Goal: Information Seeking & Learning: Check status

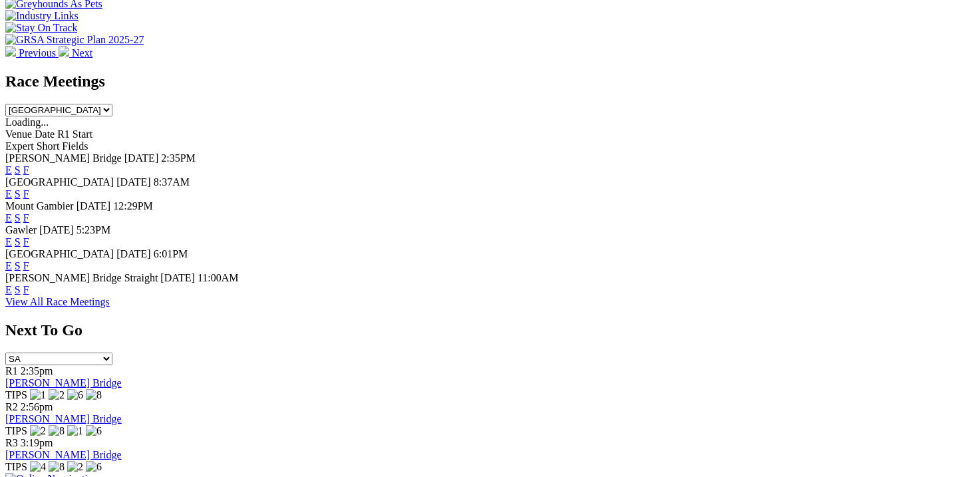
scroll to position [551, 0]
click at [29, 285] on link "F" at bounding box center [26, 290] width 6 height 11
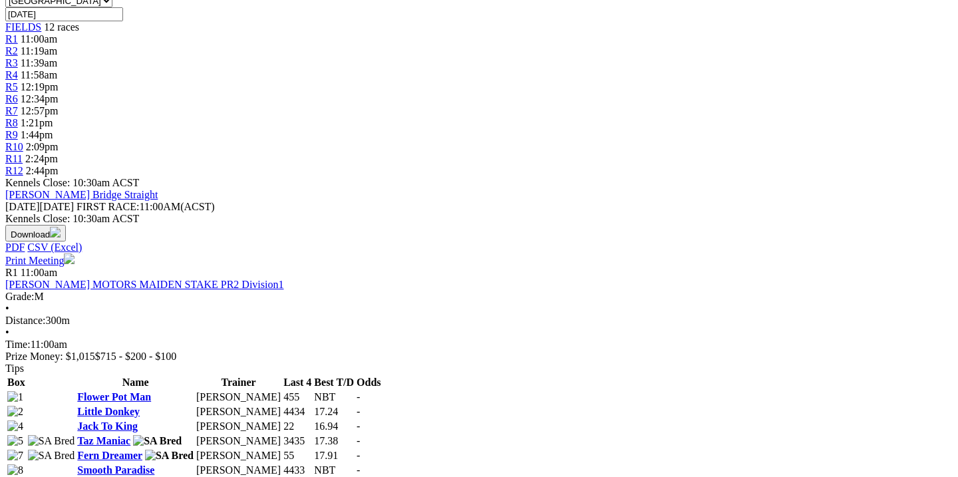
scroll to position [441, 0]
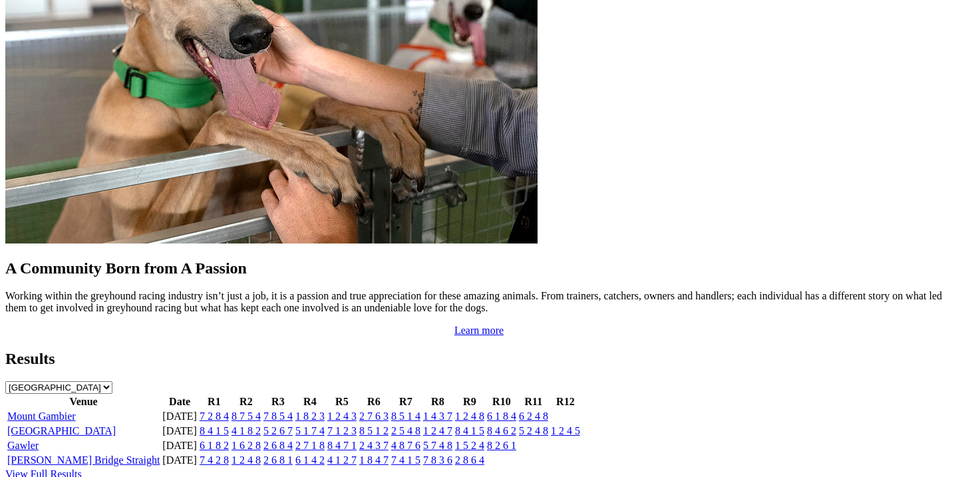
scroll to position [1174, 0]
click at [357, 425] on link "7 1 2 3" at bounding box center [341, 430] width 29 height 11
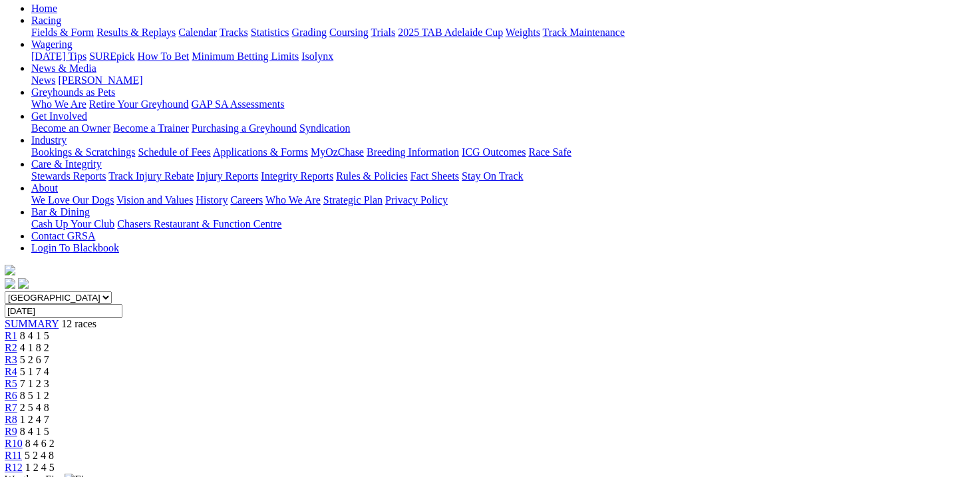
scroll to position [141, 1]
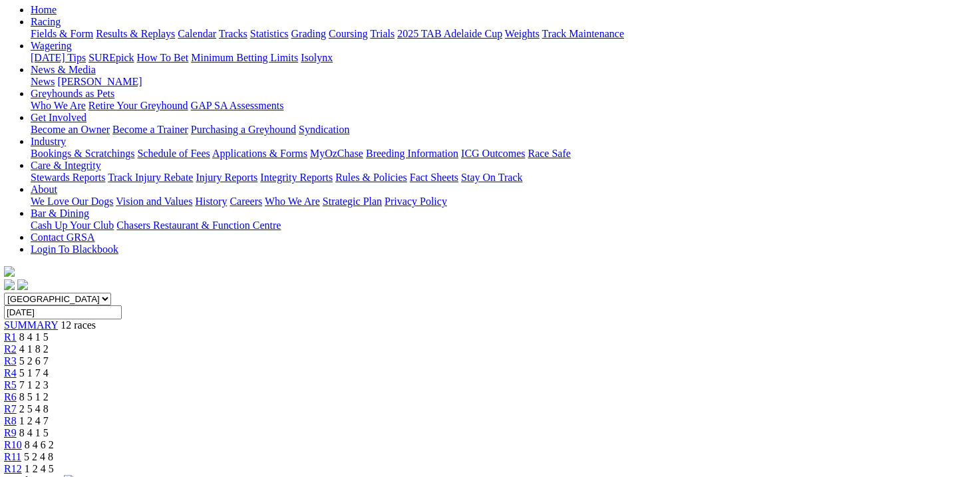
click at [485, 391] on div "R6 8 5 1 2" at bounding box center [477, 397] width 947 height 12
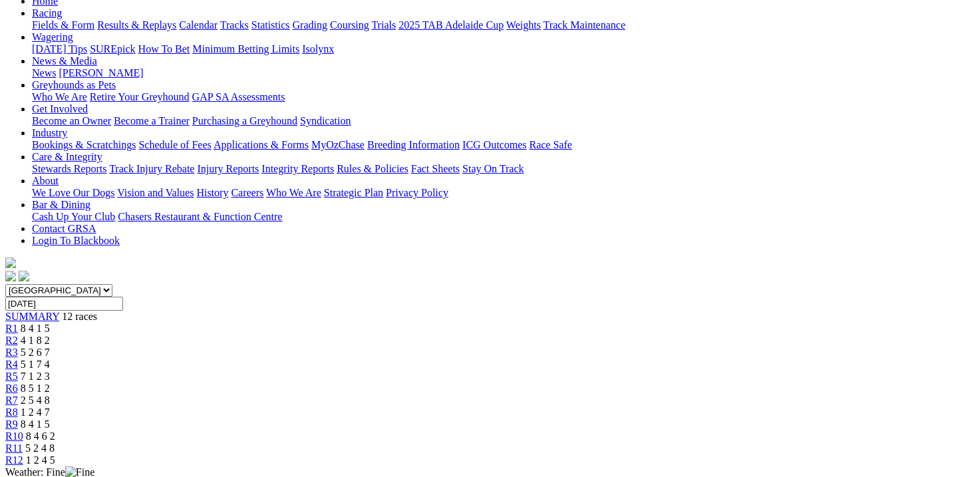
scroll to position [137, 0]
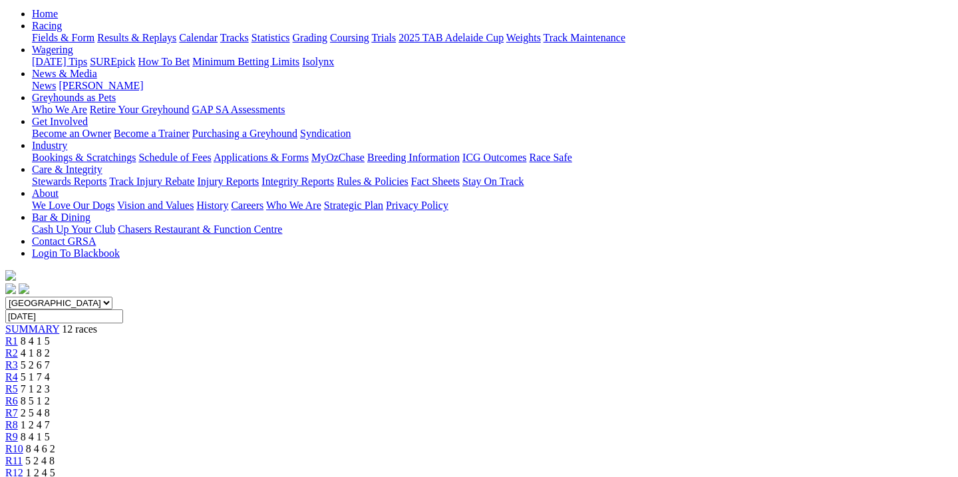
click at [50, 407] on span "2 5 4 8" at bounding box center [35, 412] width 29 height 11
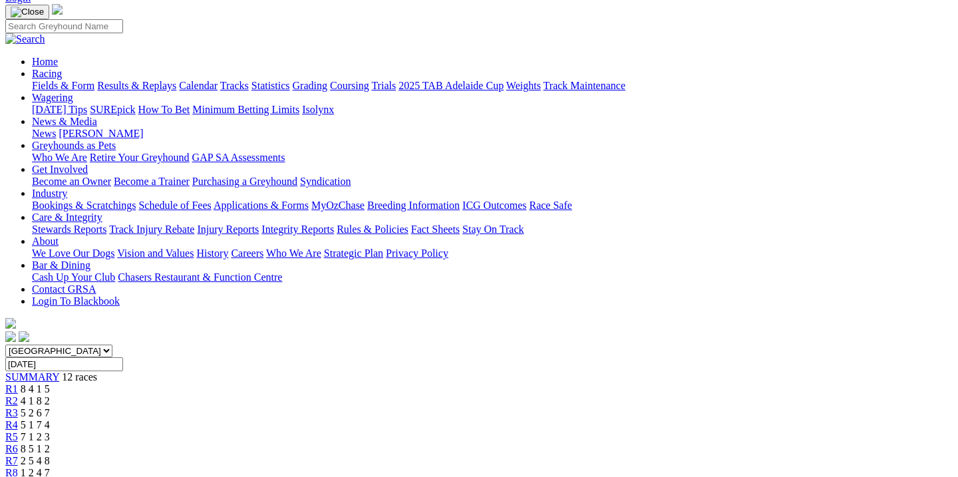
scroll to position [88, 0]
click at [18, 468] on link "R8" at bounding box center [11, 473] width 13 height 11
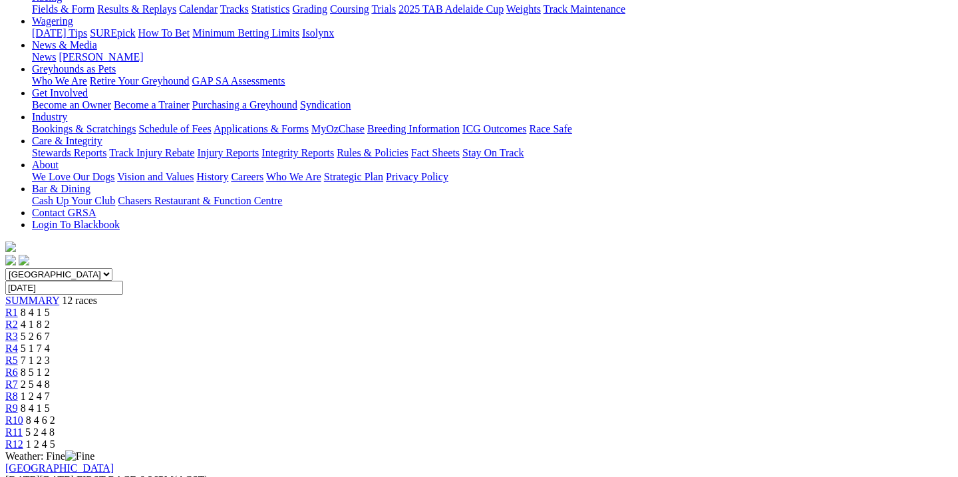
scroll to position [162, 0]
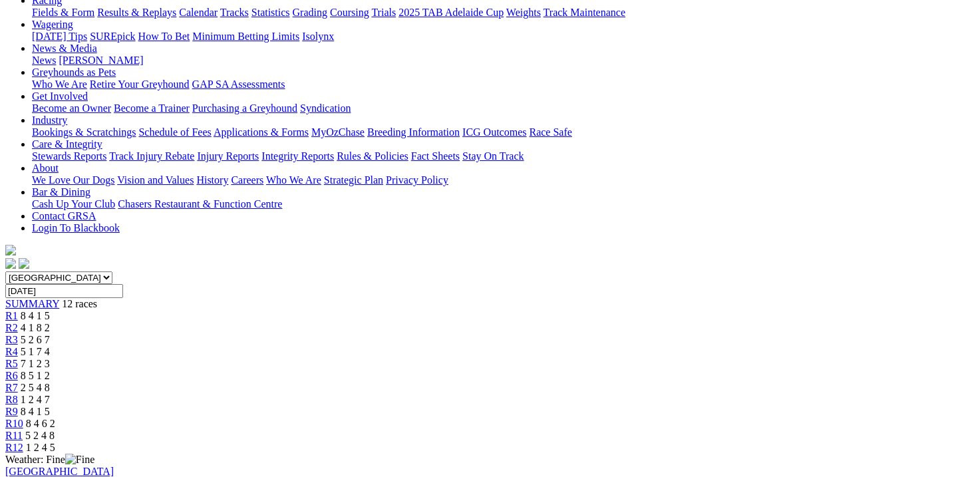
click at [50, 406] on span "8 4 1 5" at bounding box center [35, 411] width 29 height 11
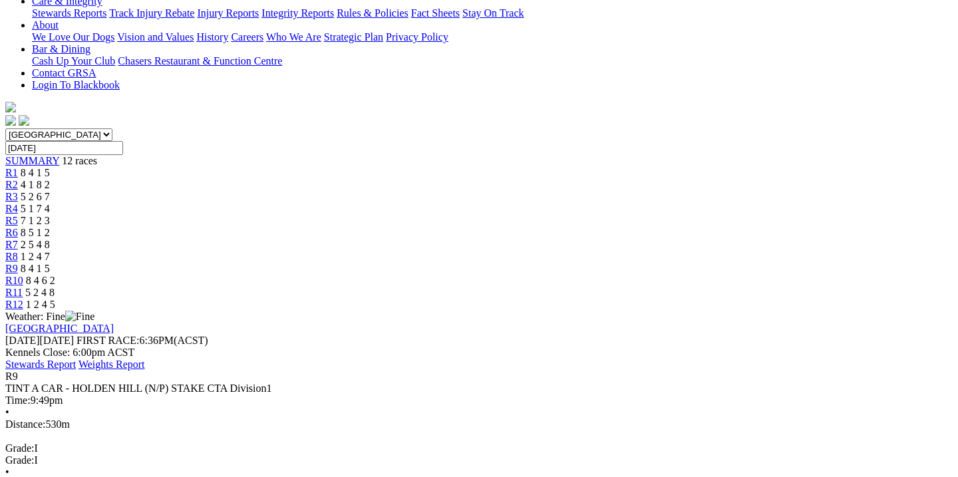
scroll to position [305, 0]
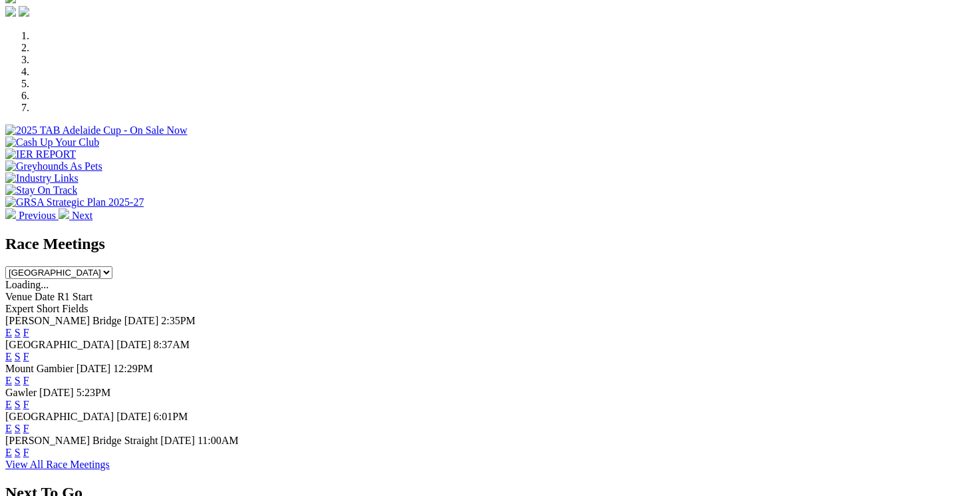
scroll to position [390, 0]
click at [29, 327] on link "F" at bounding box center [26, 332] width 6 height 11
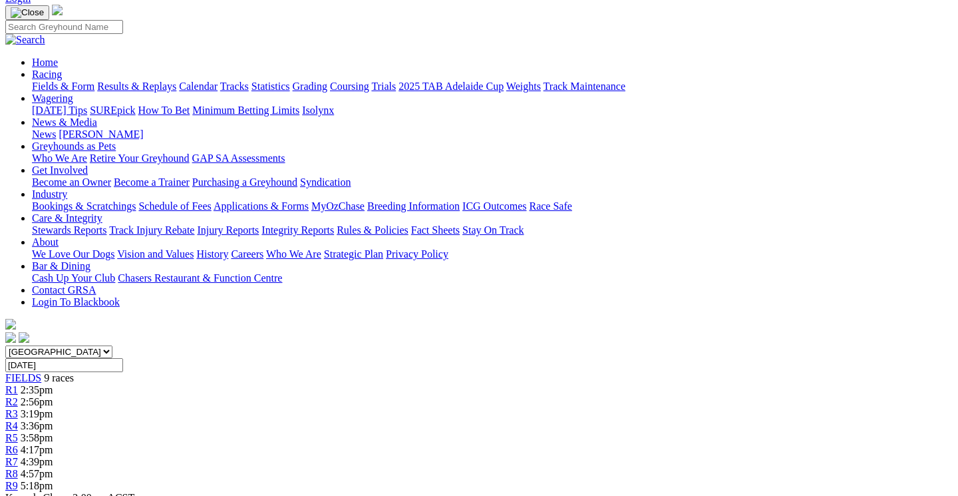
scroll to position [88, 0]
